Goal: Navigation & Orientation: Find specific page/section

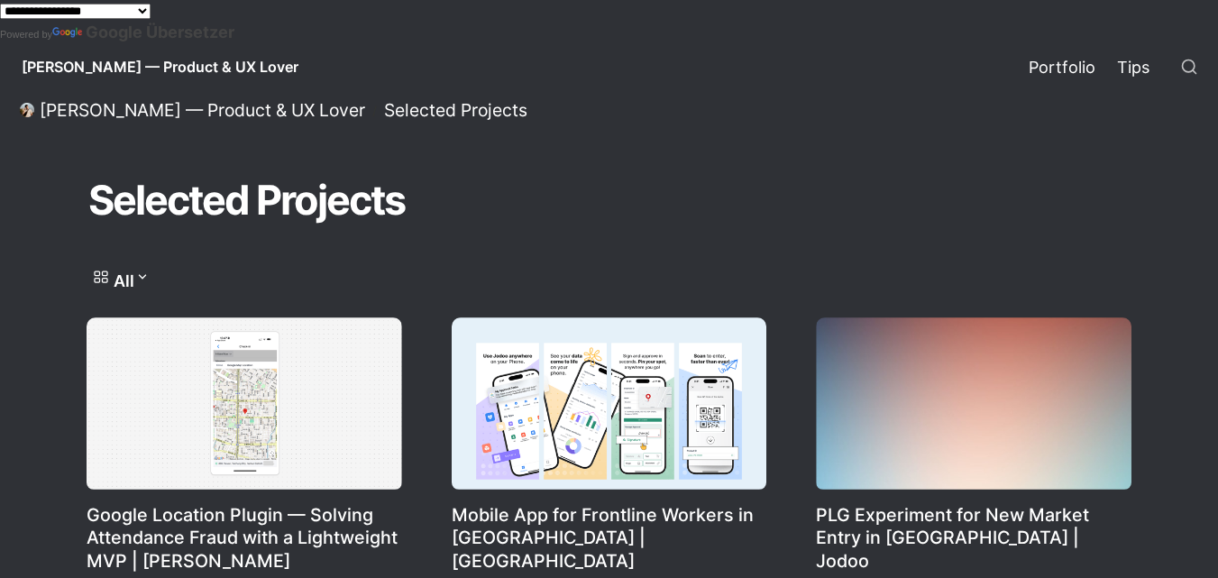
click at [1136, 56] on link "Tips" at bounding box center [1133, 66] width 54 height 50
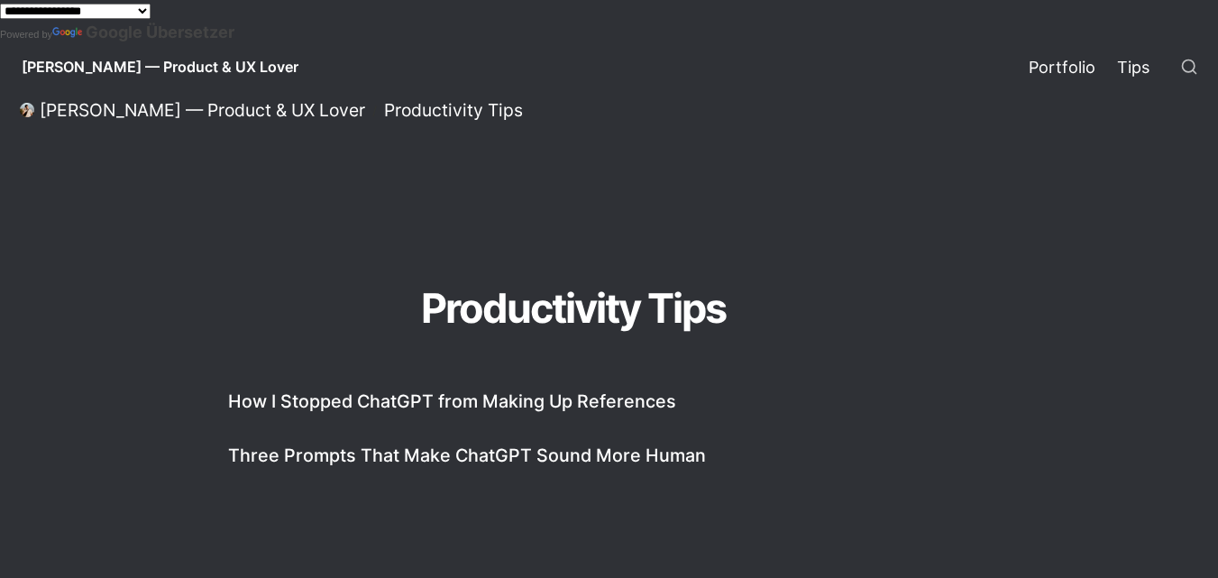
click at [1091, 60] on link "Portfolio" at bounding box center [1062, 66] width 88 height 50
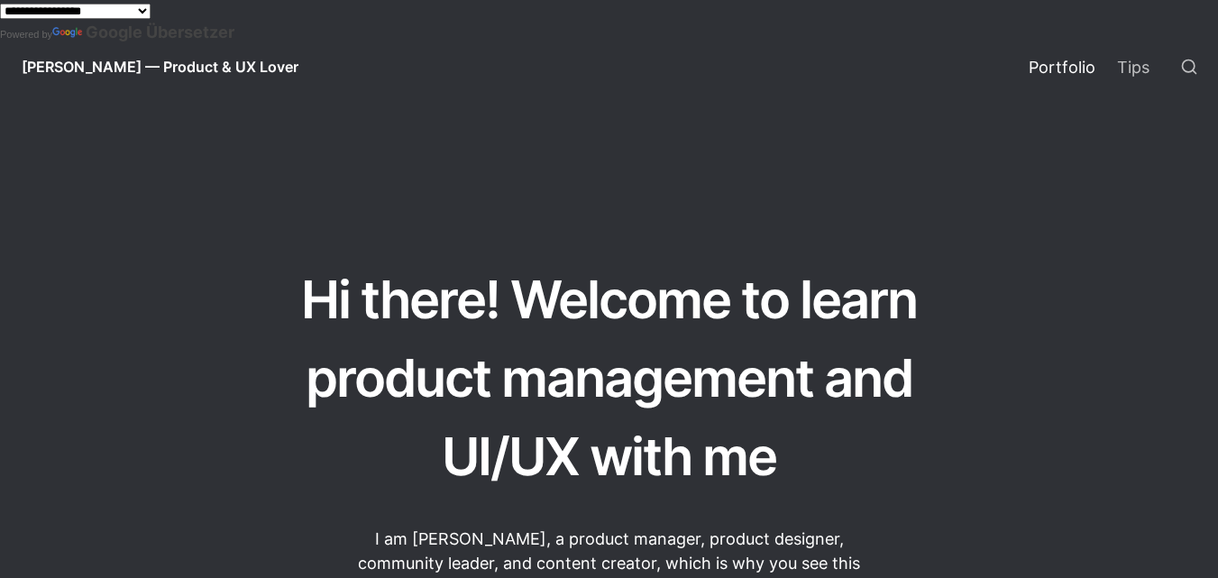
click at [1050, 57] on link "Portfolio" at bounding box center [1062, 66] width 88 height 50
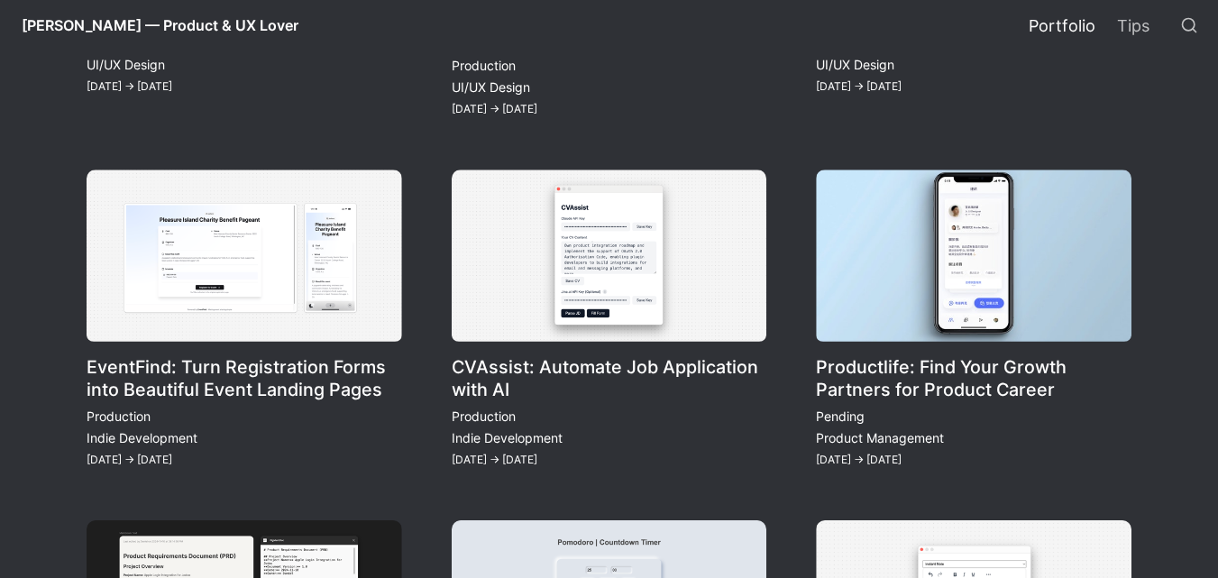
scroll to position [1262, 0]
